Goal: Task Accomplishment & Management: Use online tool/utility

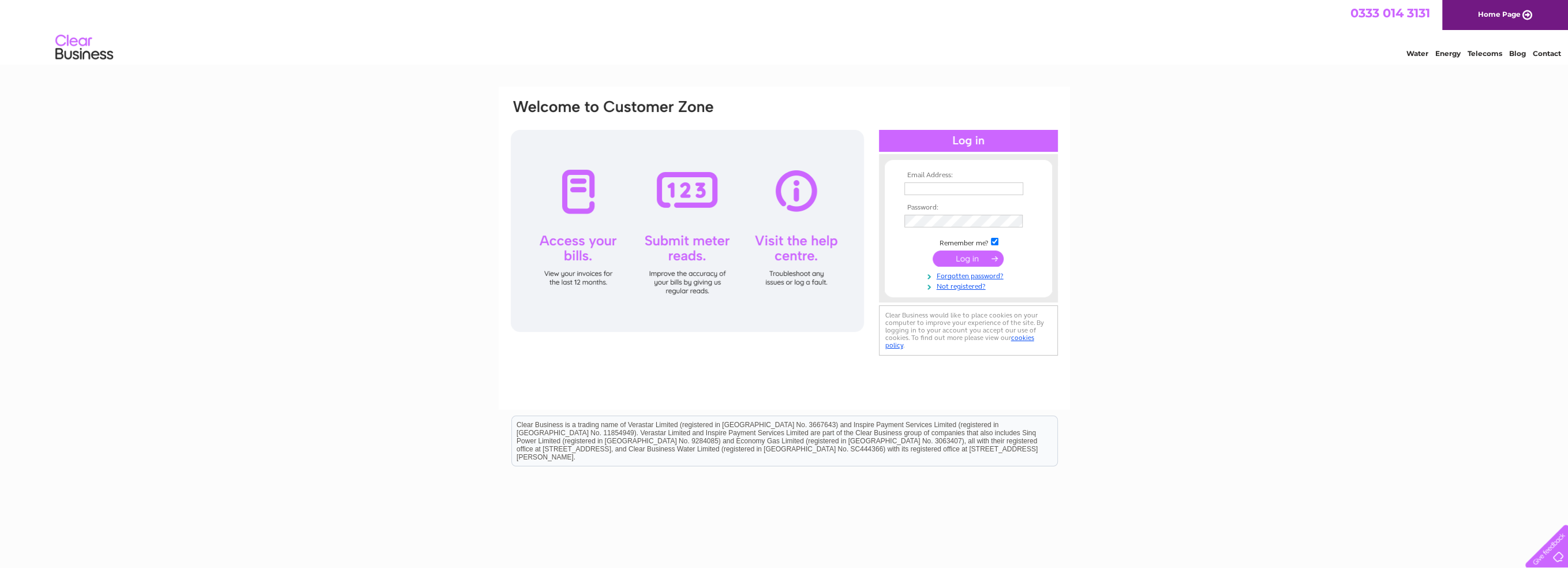
type input "stay@templesowerby.com"
click at [945, 256] on input "submit" at bounding box center [968, 259] width 71 height 16
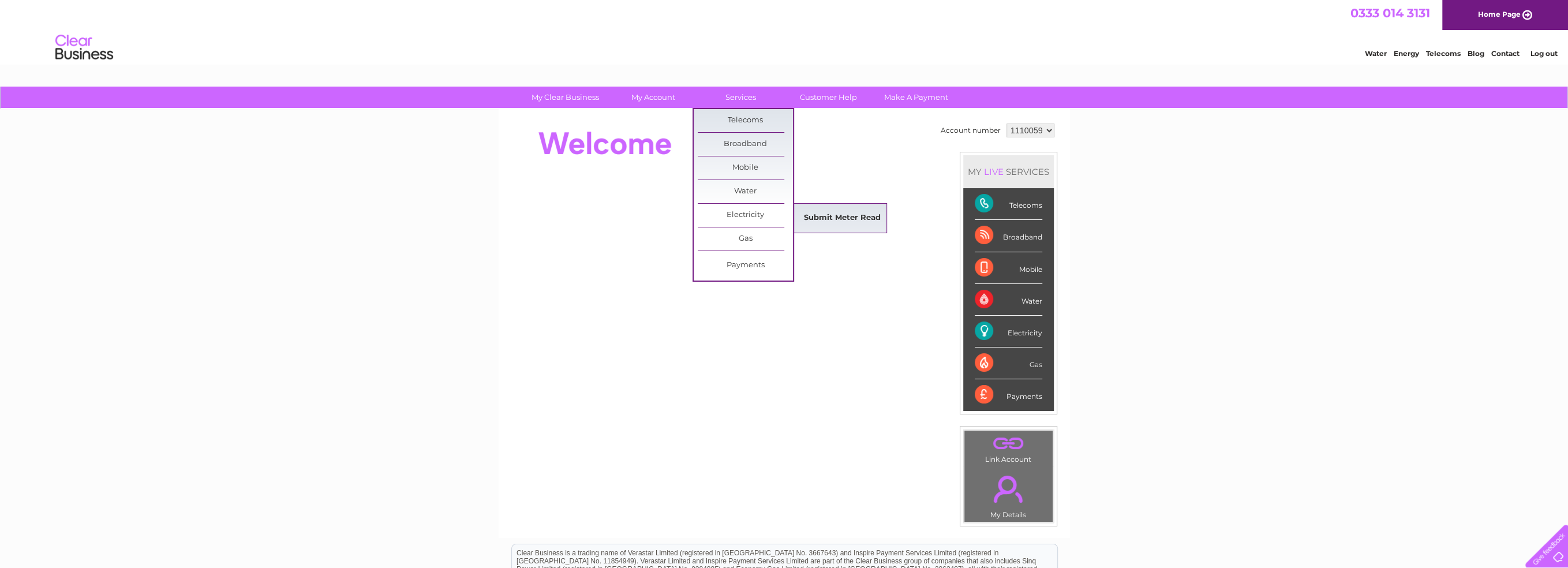
click at [831, 213] on link "Submit Meter Read" at bounding box center [843, 218] width 95 height 23
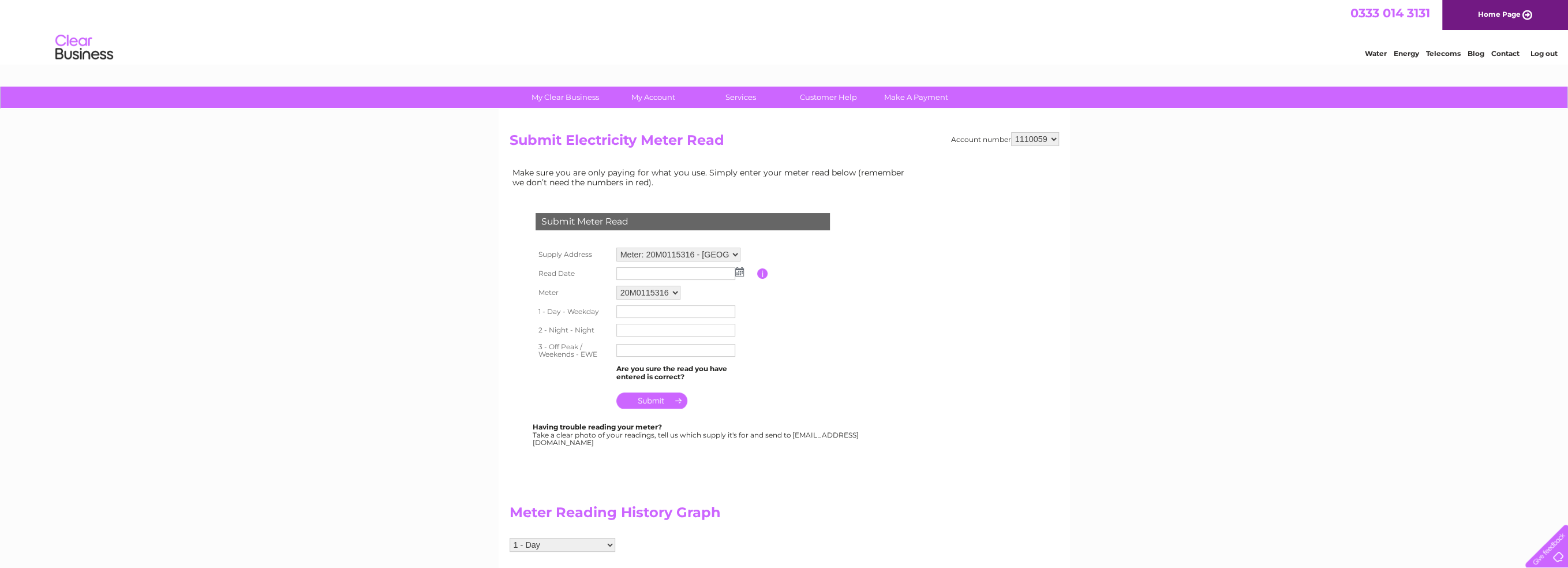
click at [739, 274] on img at bounding box center [740, 271] width 9 height 9
click at [625, 379] on link "31" at bounding box center [627, 385] width 16 height 11
type input "2025/08/31"
click at [647, 314] on input "text" at bounding box center [676, 312] width 119 height 13
type input "25636"
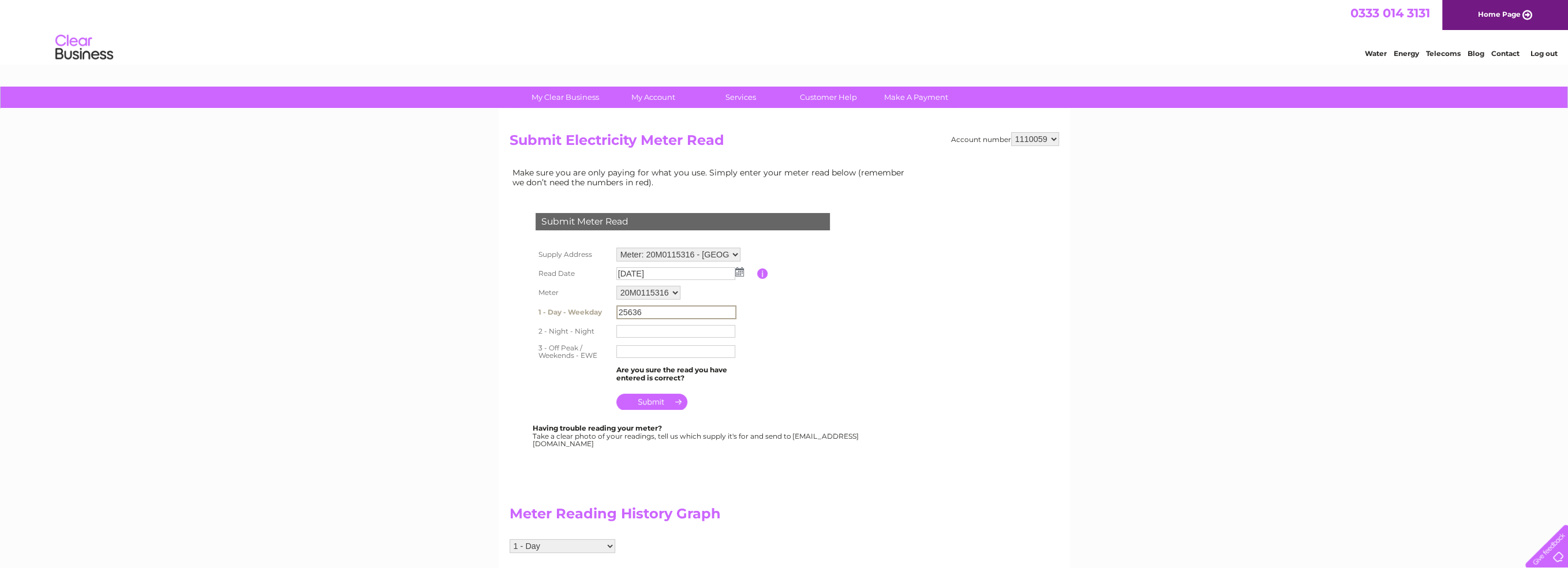
click at [681, 329] on input "text" at bounding box center [676, 331] width 119 height 13
type input "23159"
click at [643, 349] on input "text" at bounding box center [676, 351] width 119 height 13
type input "22229"
click at [635, 403] on input "submit" at bounding box center [652, 400] width 71 height 16
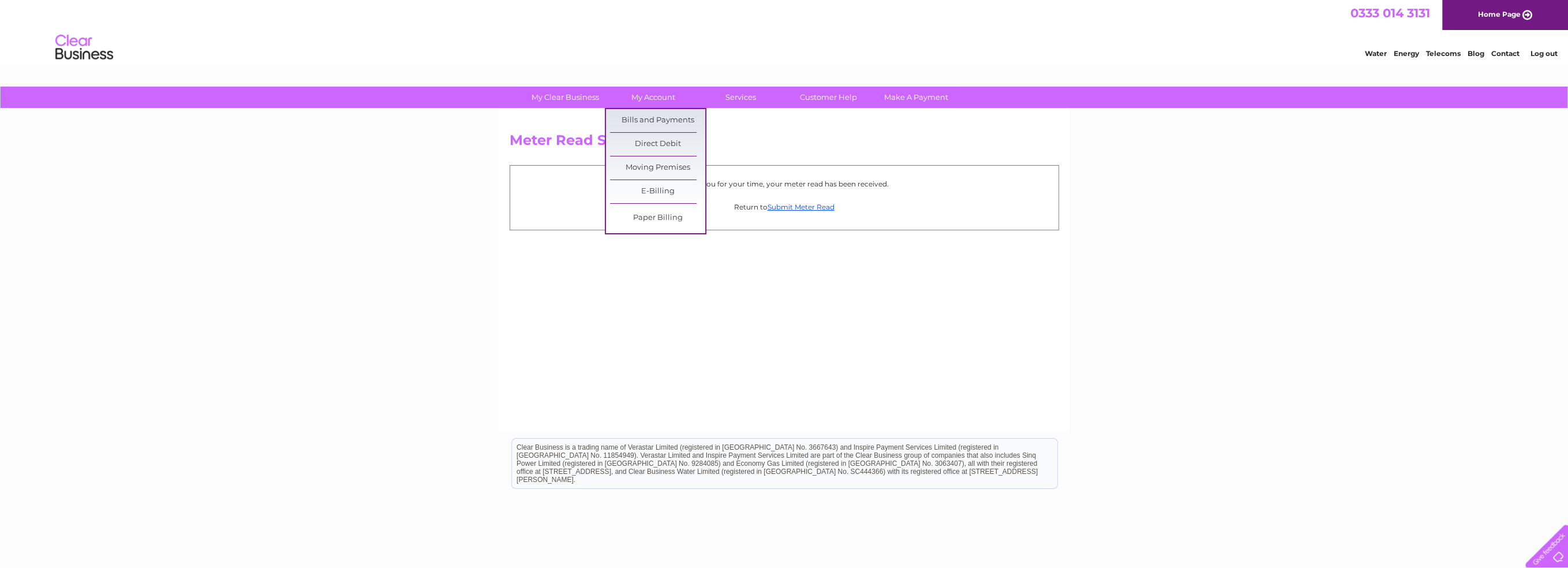
drag, startPoint x: 652, startPoint y: 116, endPoint x: 714, endPoint y: 134, distance: 64.6
click at [652, 116] on link "Bills and Payments" at bounding box center [658, 120] width 95 height 23
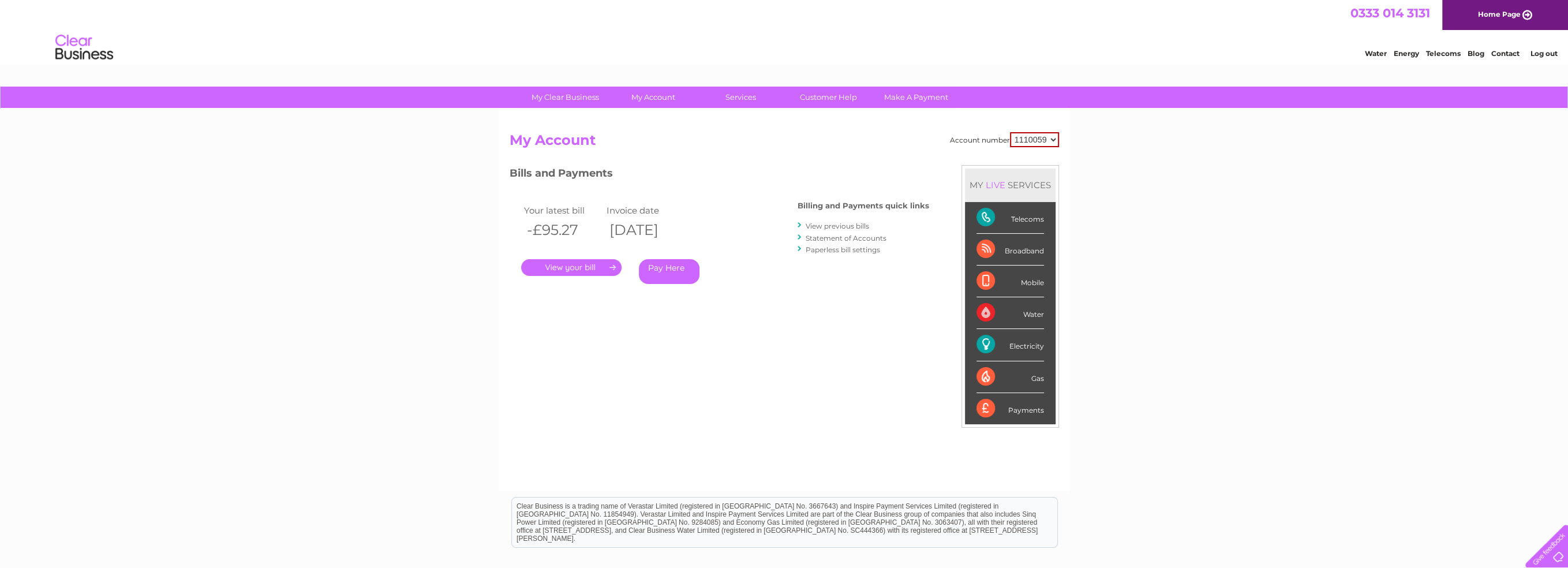
click at [564, 262] on link "." at bounding box center [571, 268] width 101 height 16
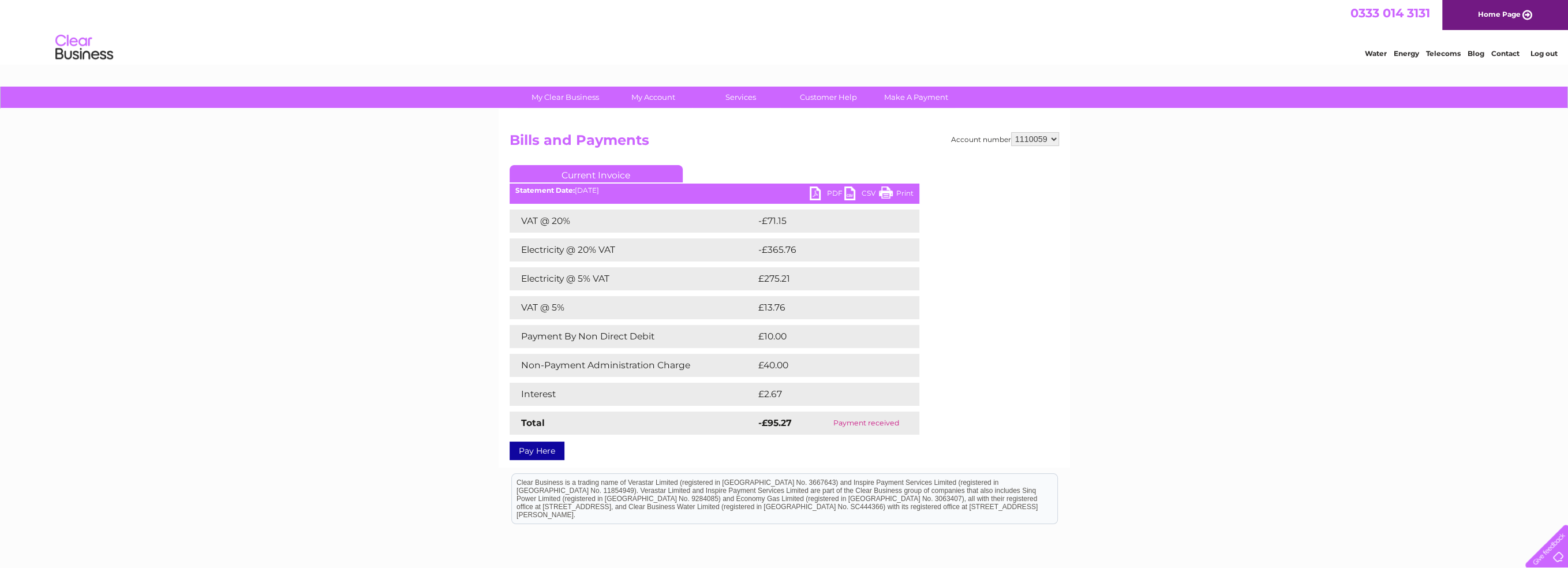
click at [831, 192] on link "PDF" at bounding box center [827, 195] width 34 height 16
